Goal: Download file/media

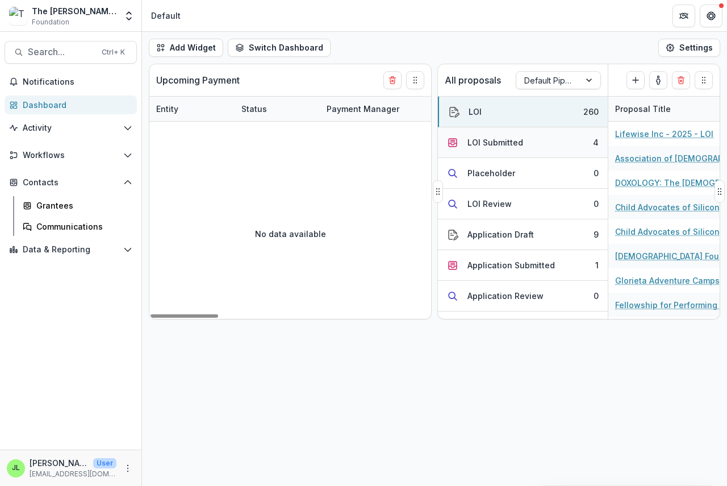
click at [489, 138] on div "LOI Submitted" at bounding box center [495, 142] width 56 height 12
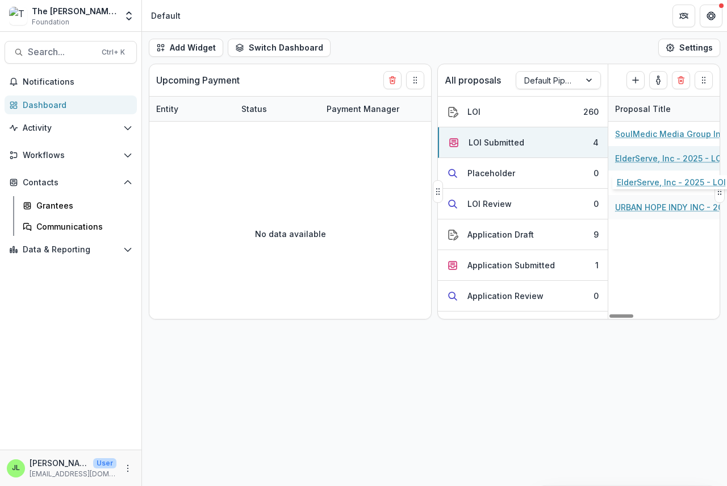
click at [658, 158] on link "ElderServe, Inc - 2025 - LOI" at bounding box center [669, 158] width 109 height 12
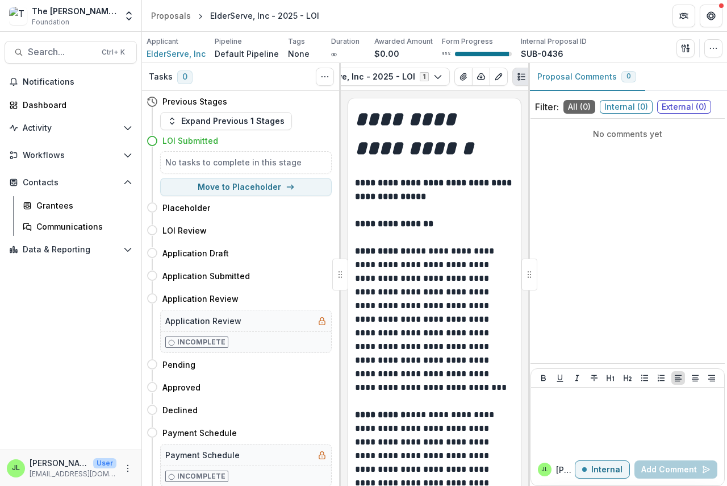
scroll to position [0, 153]
click at [461, 76] on icon "button" at bounding box center [465, 76] width 9 height 9
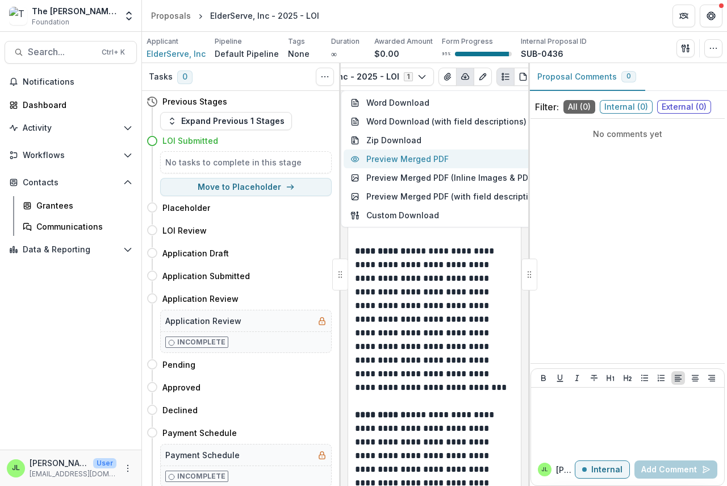
click at [398, 159] on button "Preview Merged PDF" at bounding box center [448, 158] width 209 height 19
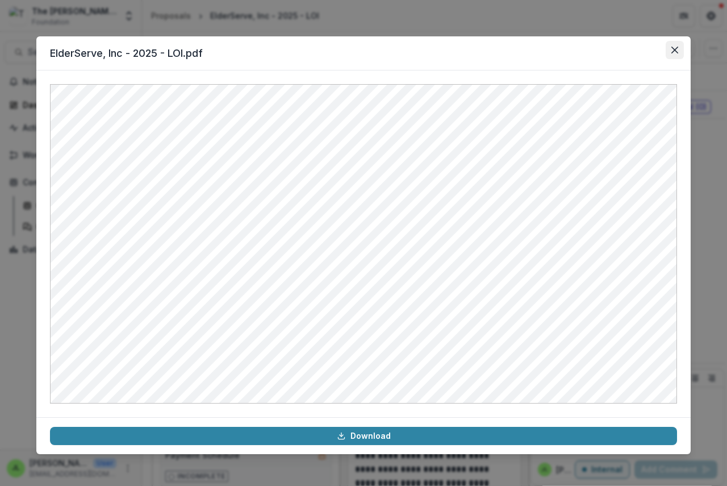
click at [675, 49] on icon "Close" at bounding box center [674, 50] width 7 height 7
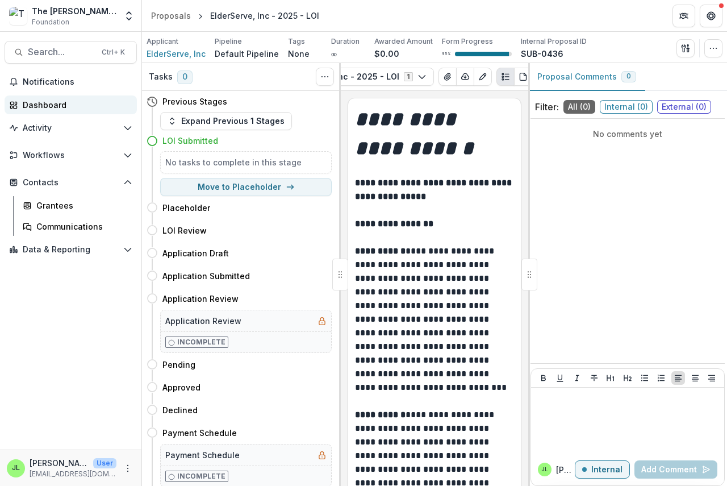
click at [45, 105] on div "Dashboard" at bounding box center [75, 105] width 105 height 12
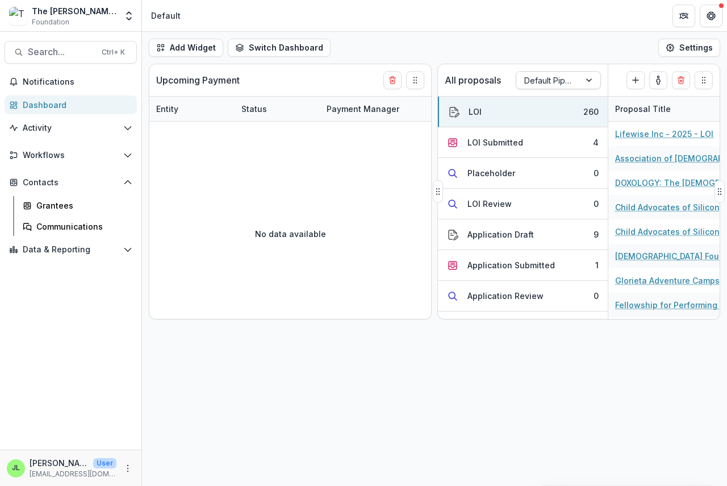
click at [541, 80] on div at bounding box center [548, 80] width 48 height 14
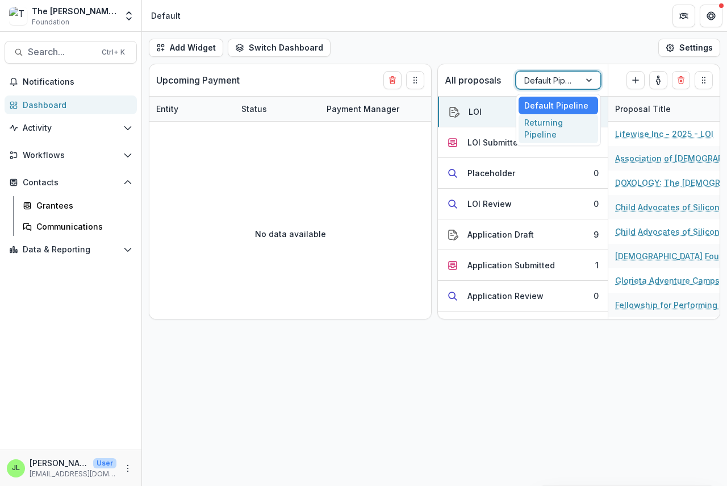
click at [546, 131] on div "Returning Pipeline" at bounding box center [558, 129] width 80 height 30
